Goal: Go to known website: Access a specific website the user already knows

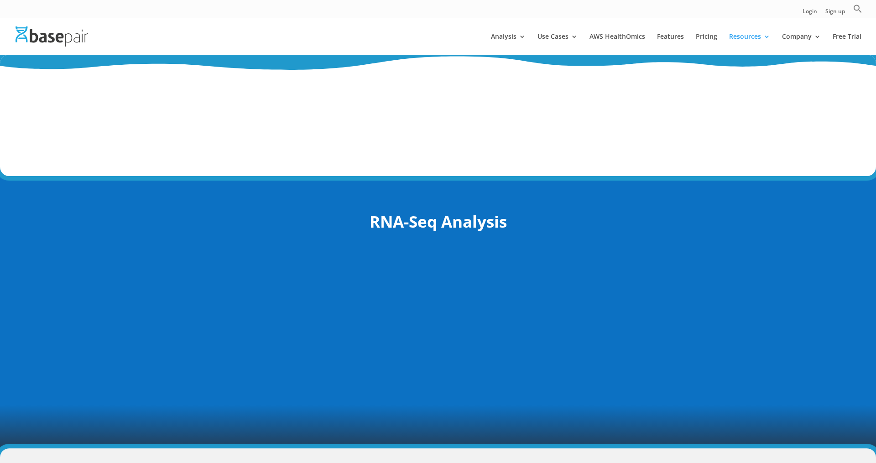
click at [31, 40] on img at bounding box center [52, 36] width 73 height 20
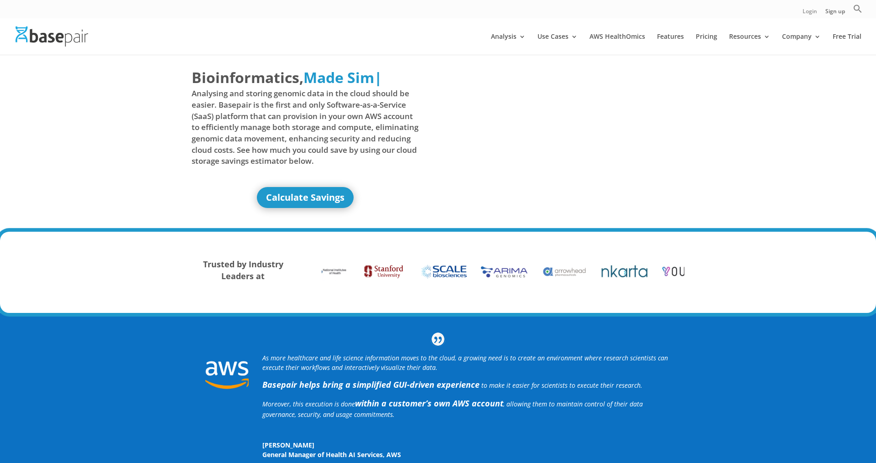
click at [807, 12] on link "Login" at bounding box center [809, 14] width 15 height 10
